Goal: Information Seeking & Learning: Learn about a topic

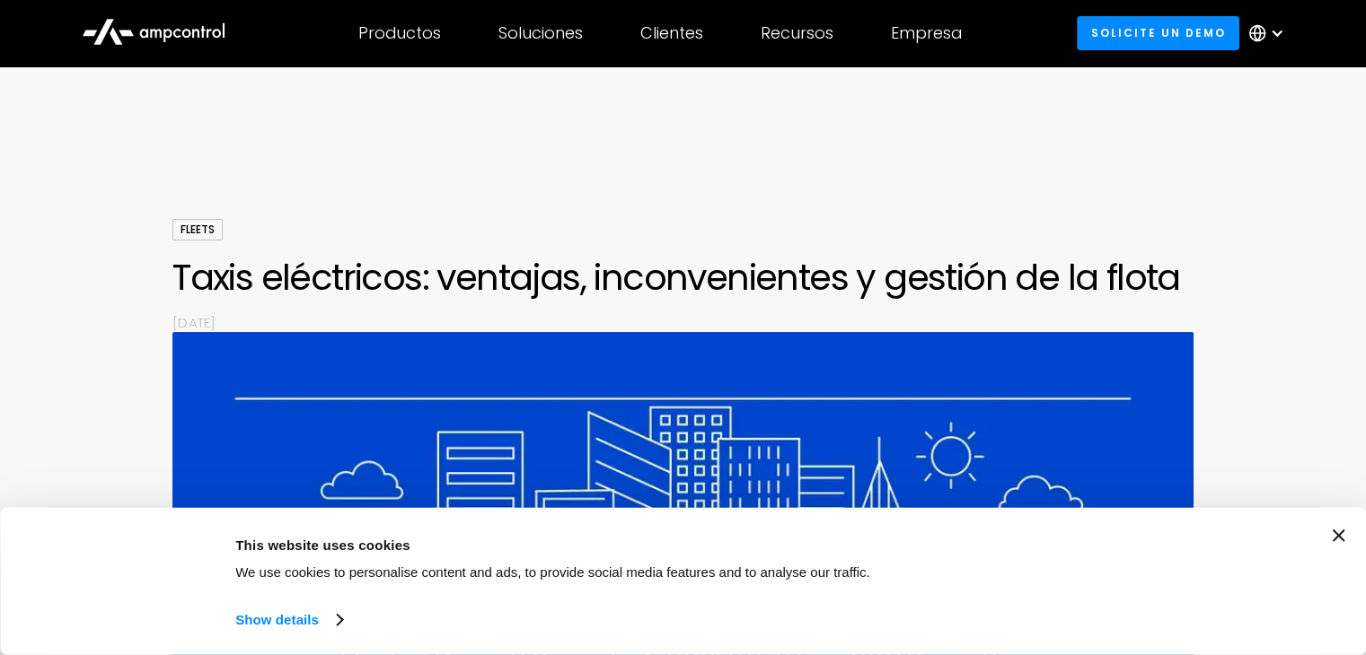
click at [1339, 540] on icon "Close banner" at bounding box center [1337, 536] width 13 height 13
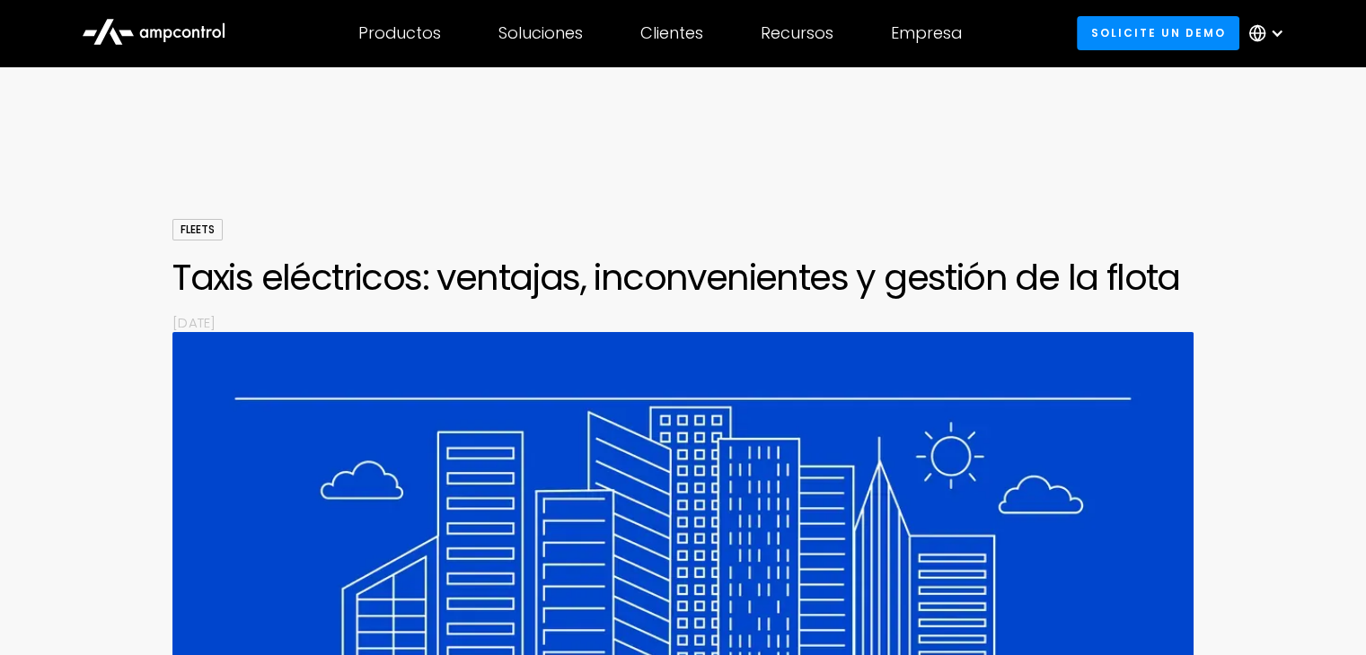
click at [1174, 349] on img at bounding box center [682, 667] width 1021 height 670
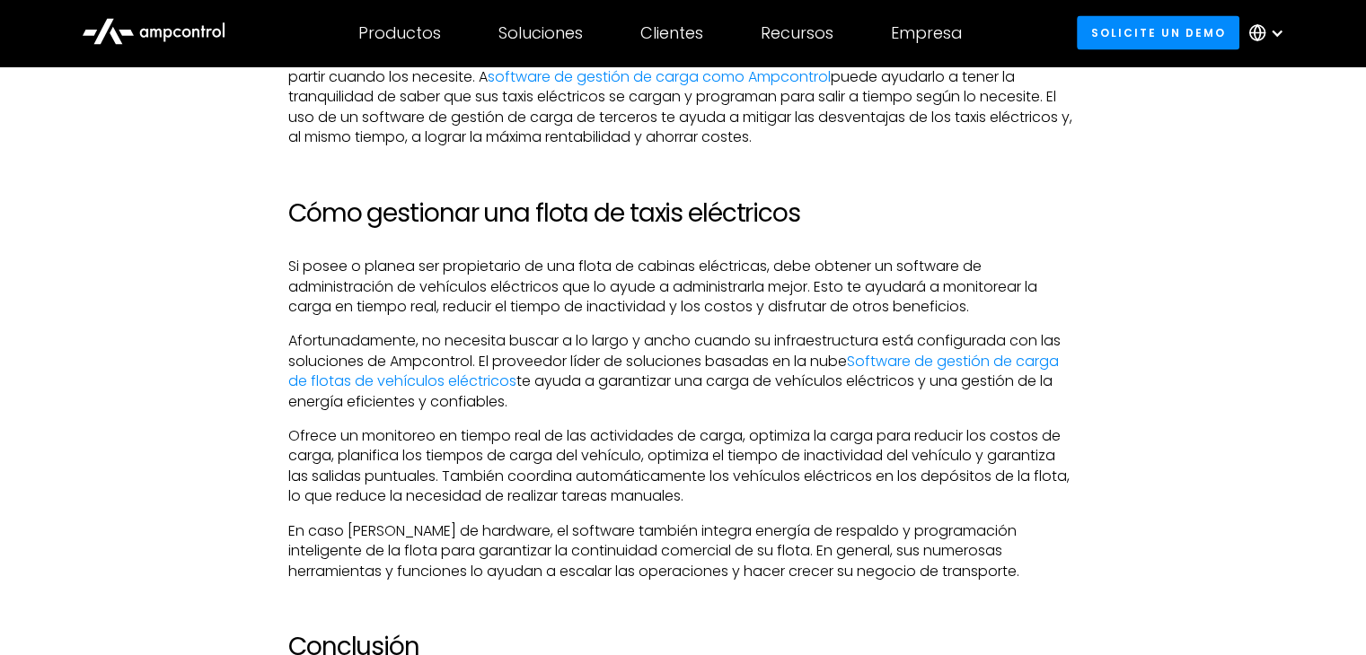
scroll to position [3412, 0]
